Goal: Task Accomplishment & Management: Use online tool/utility

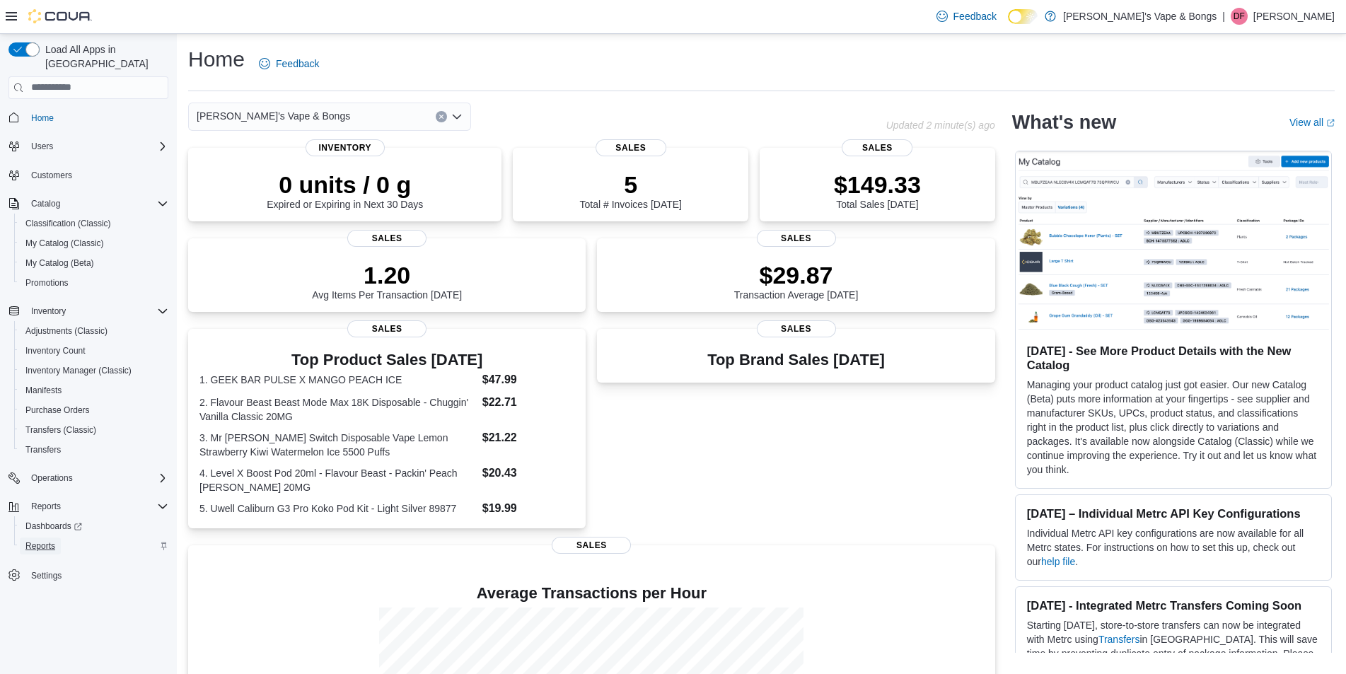
click at [54, 540] on span "Reports" at bounding box center [40, 545] width 30 height 11
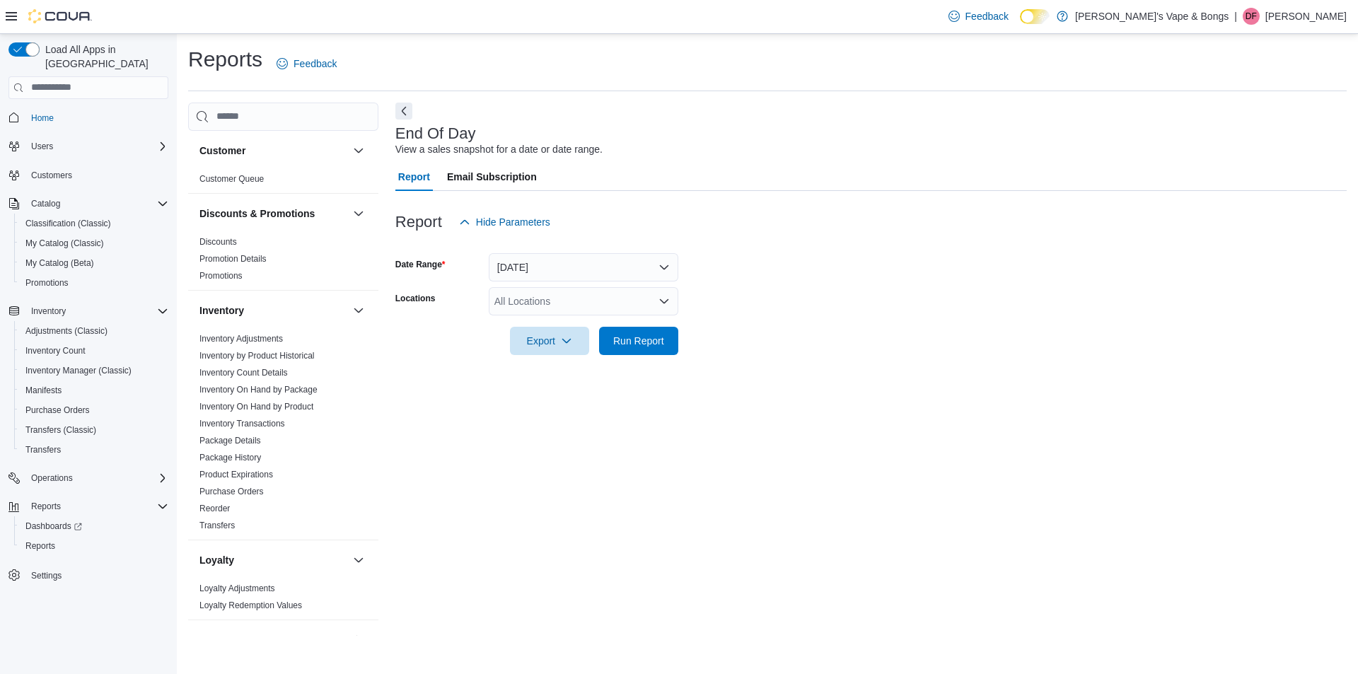
click at [581, 301] on div "All Locations" at bounding box center [584, 301] width 190 height 28
click at [514, 325] on span "[PERSON_NAME]'s Vape & Bongs" at bounding box center [588, 325] width 153 height 14
click at [534, 328] on span "[STREET_ADDRESS]" at bounding box center [568, 325] width 98 height 14
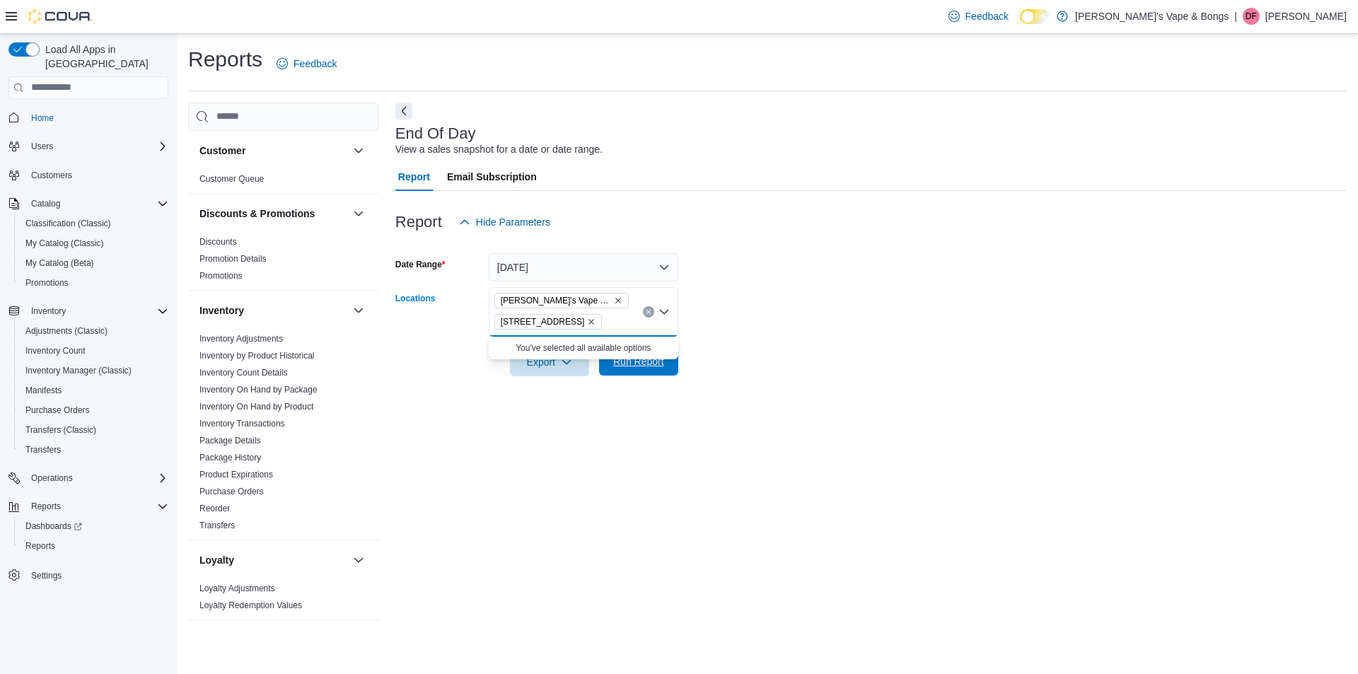
click at [622, 361] on span "Run Report" at bounding box center [638, 361] width 51 height 14
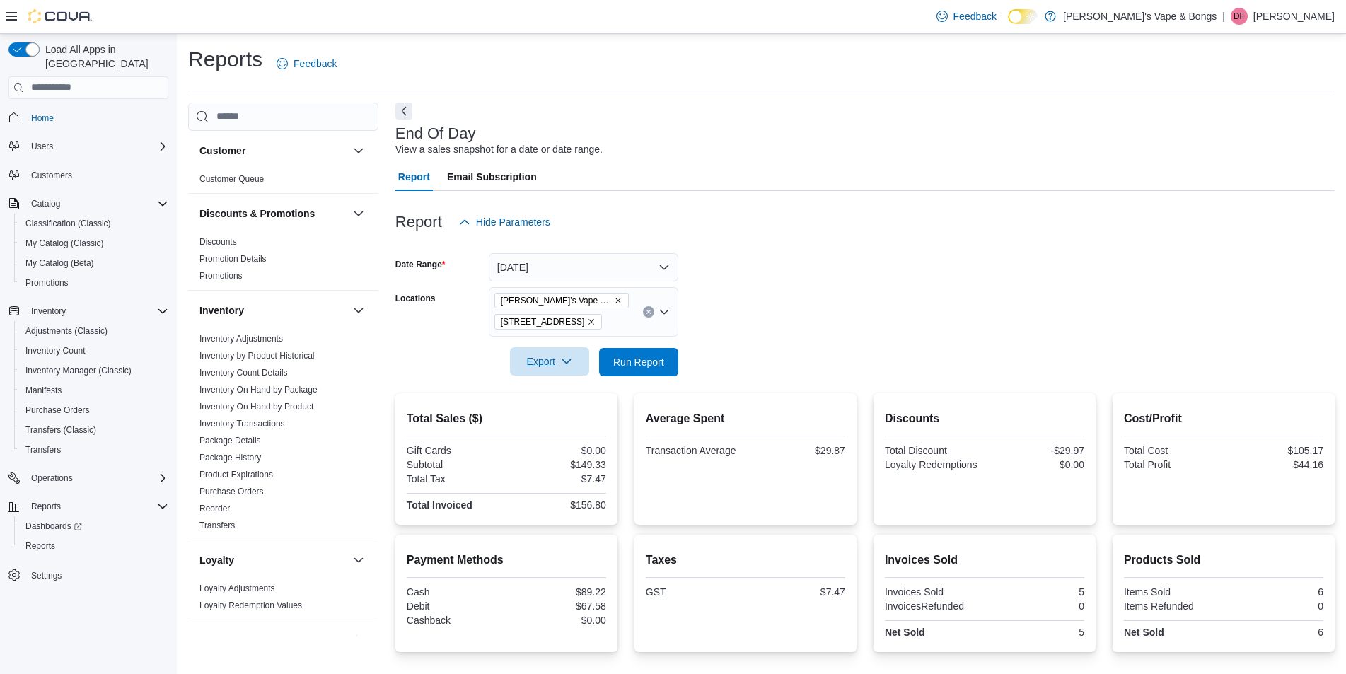
click at [535, 361] on span "Export" at bounding box center [549, 361] width 62 height 28
click at [560, 423] on span "Export to Pdf" at bounding box center [552, 418] width 64 height 11
